Goal: Information Seeking & Learning: Learn about a topic

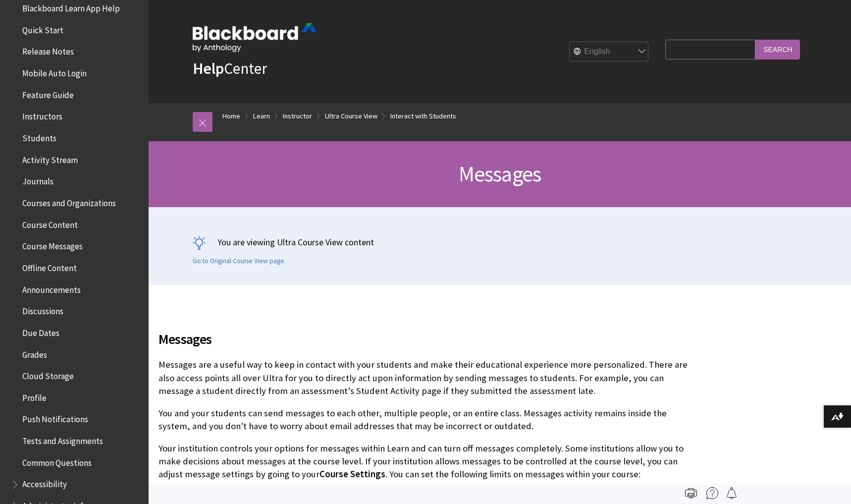
scroll to position [132, 0]
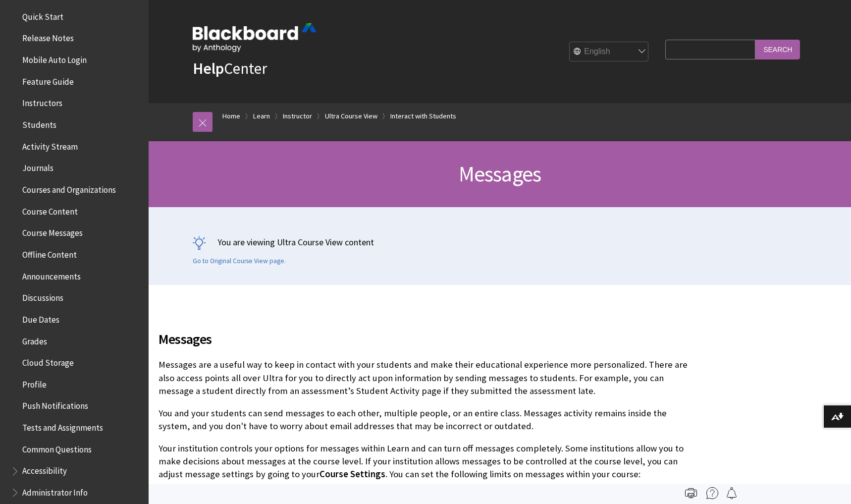
click at [699, 53] on input "Search Query" at bounding box center [710, 49] width 90 height 19
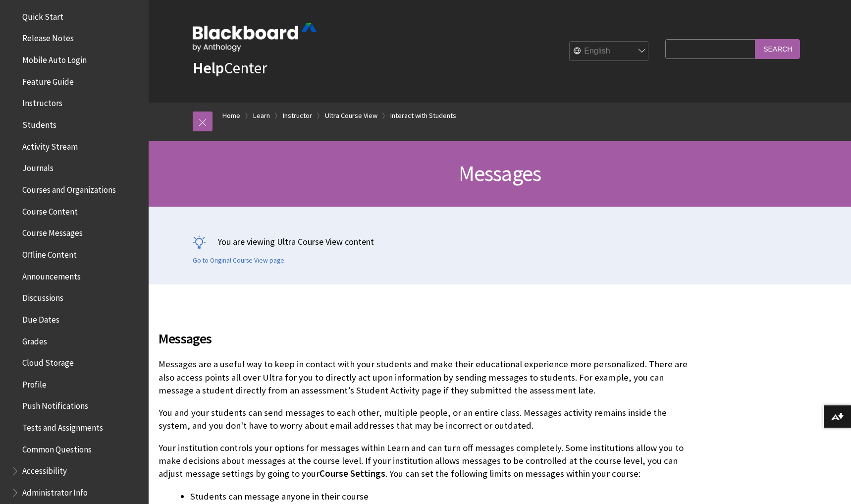
click at [717, 57] on input "Search Query" at bounding box center [710, 48] width 90 height 19
type input "turnitin"
click at [788, 50] on input "Search" at bounding box center [777, 48] width 45 height 19
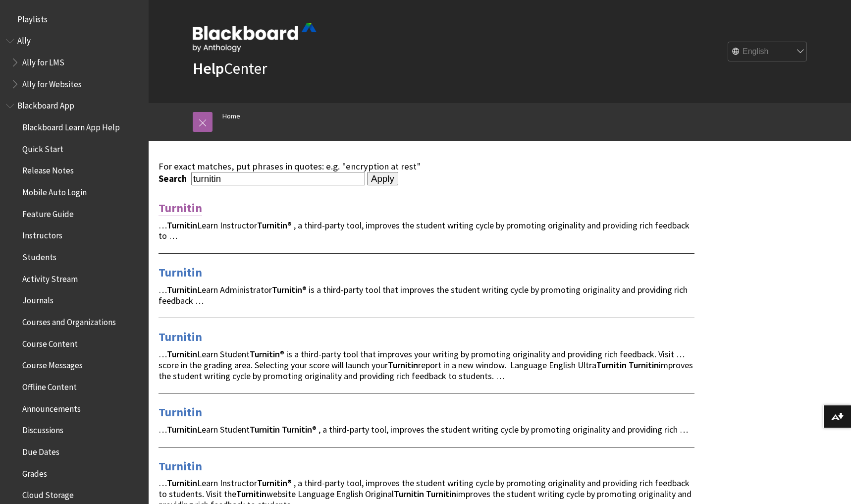
click at [186, 204] on link "Turnitin" at bounding box center [180, 208] width 44 height 16
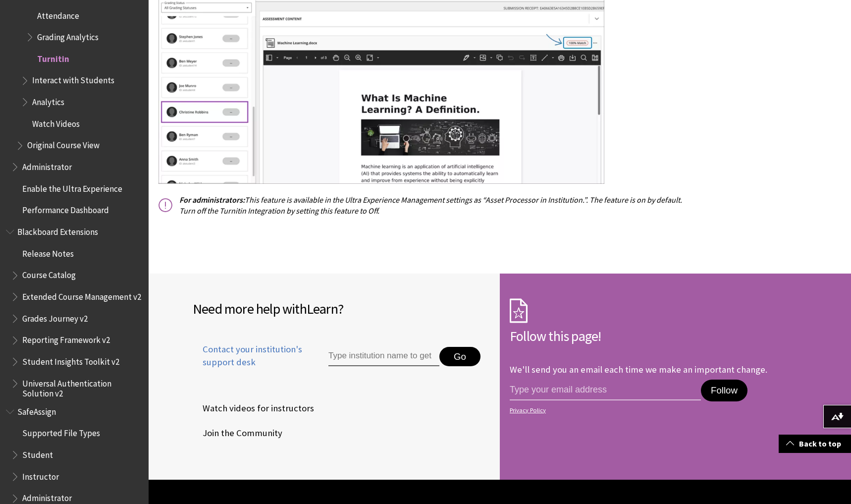
scroll to position [1104, 0]
